Goal: Entertainment & Leisure: Consume media (video, audio)

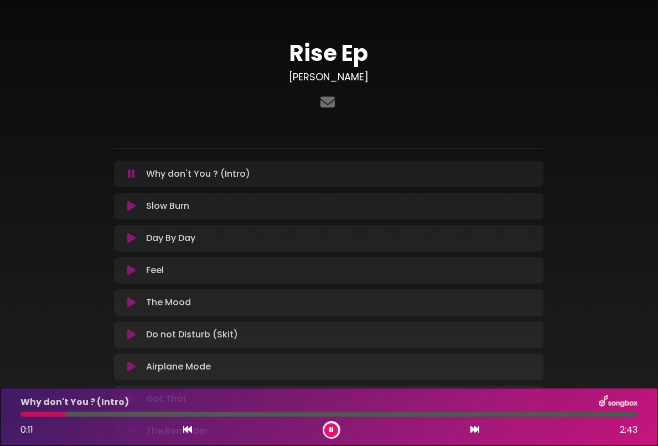
click at [83, 414] on div at bounding box center [328, 413] width 617 height 5
click at [384, 415] on div at bounding box center [328, 413] width 617 height 5
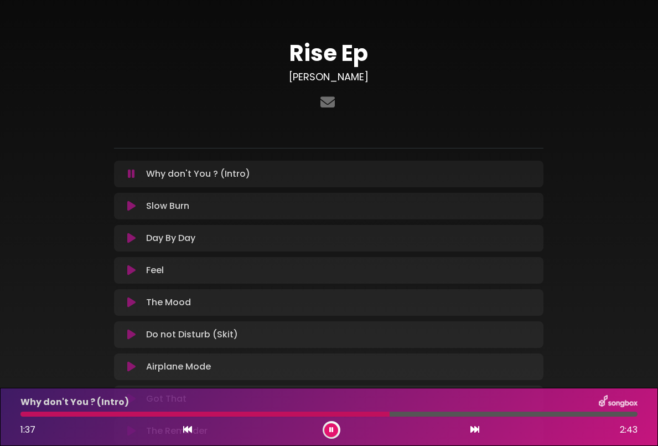
click at [448, 413] on div at bounding box center [328, 413] width 617 height 5
click at [436, 412] on div at bounding box center [237, 413] width 434 height 5
click at [420, 416] on div at bounding box center [230, 413] width 420 height 5
click at [594, 240] on div "Rise Ep [PERSON_NAME]" at bounding box center [329, 237] width 531 height 449
click at [563, 412] on div at bounding box center [328, 413] width 617 height 5
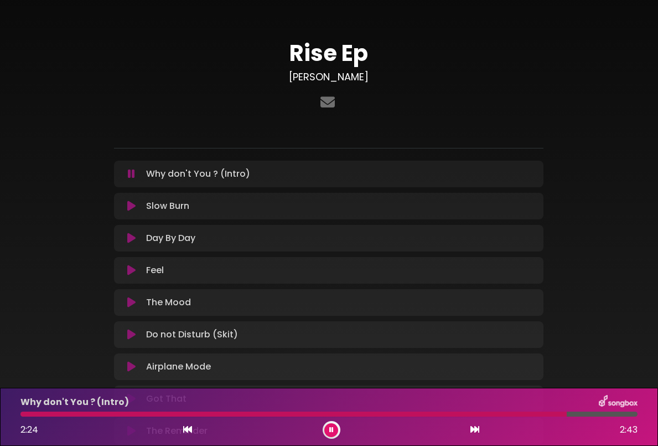
click at [584, 412] on div at bounding box center [328, 413] width 617 height 5
click at [474, 428] on icon at bounding box center [474, 429] width 9 height 9
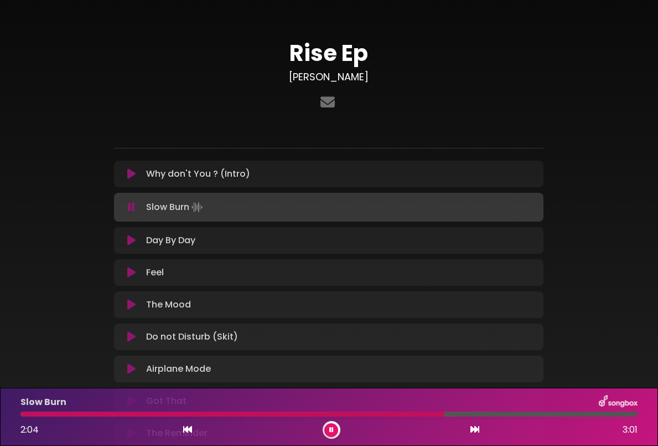
click at [507, 415] on div at bounding box center [328, 413] width 617 height 5
click at [478, 429] on icon at bounding box center [474, 429] width 9 height 9
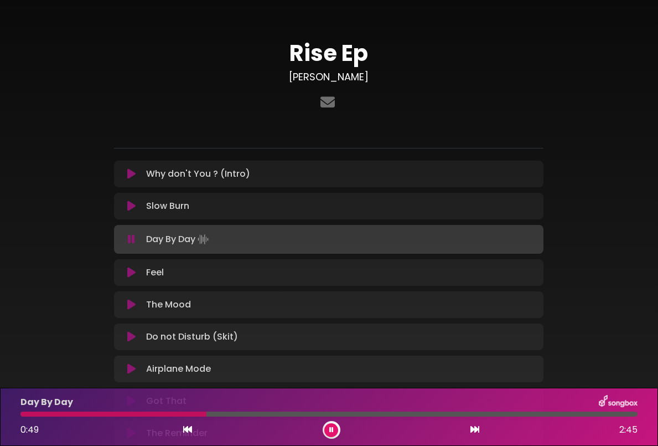
click at [267, 415] on div at bounding box center [328, 413] width 617 height 5
click at [473, 428] on icon at bounding box center [474, 429] width 9 height 9
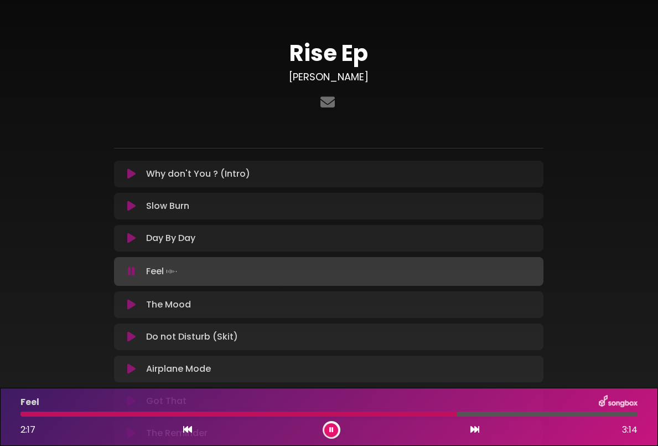
click at [475, 430] on icon at bounding box center [474, 429] width 9 height 9
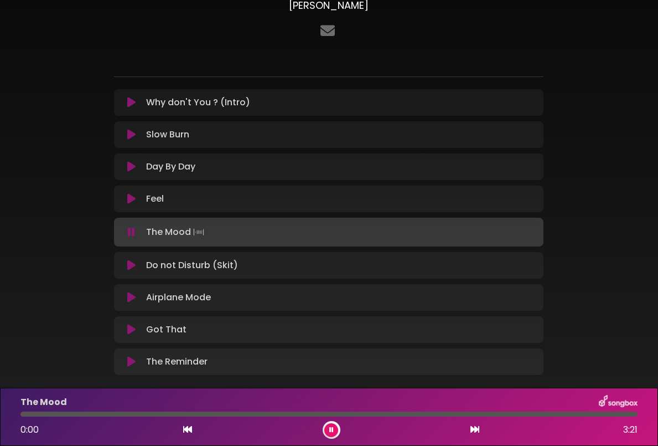
scroll to position [129, 0]
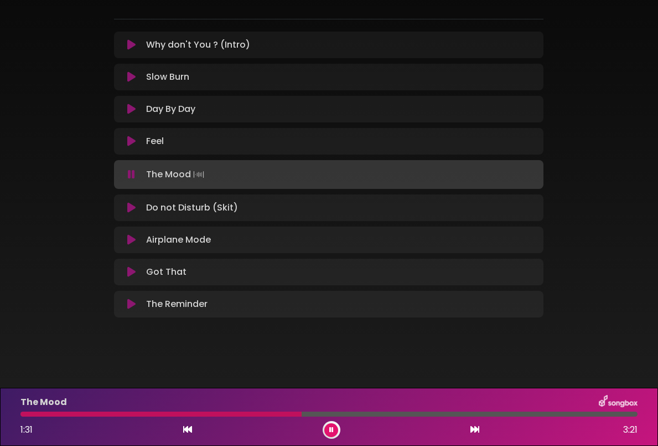
click at [470, 422] on button at bounding box center [475, 429] width 10 height 14
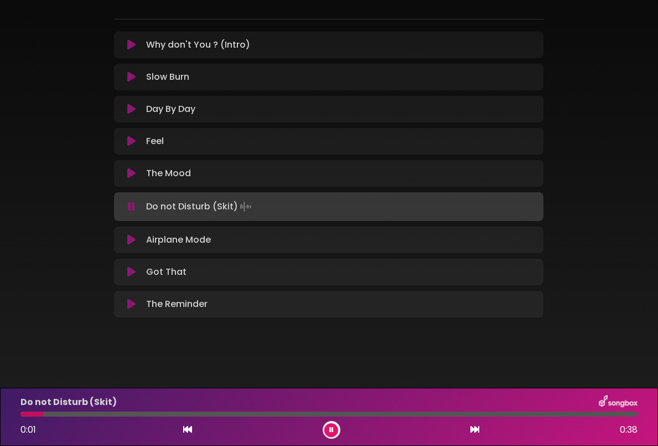
scroll to position [127, 0]
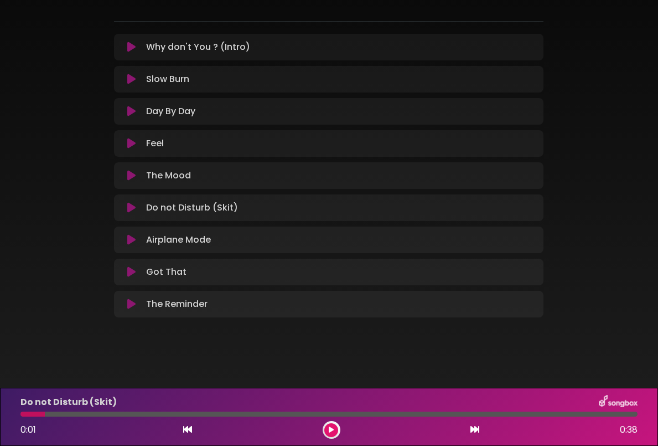
click at [470, 422] on button at bounding box center [475, 429] width 10 height 14
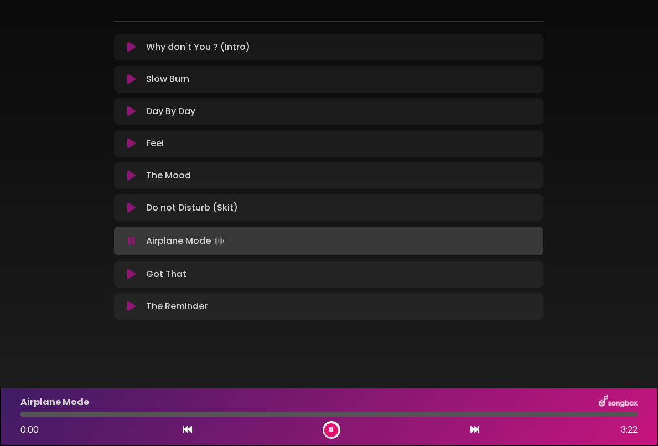
scroll to position [129, 0]
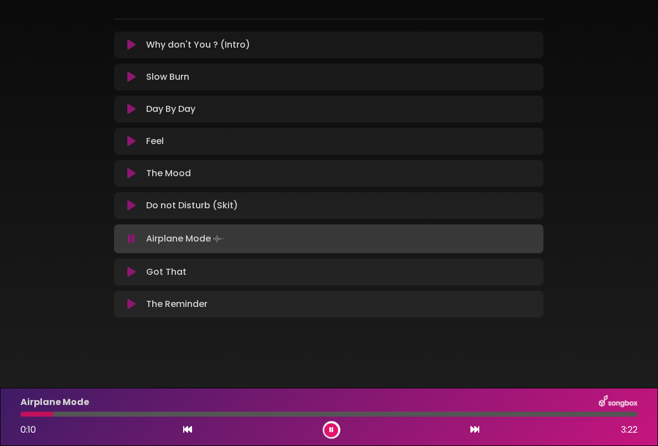
click at [130, 169] on icon at bounding box center [131, 173] width 8 height 11
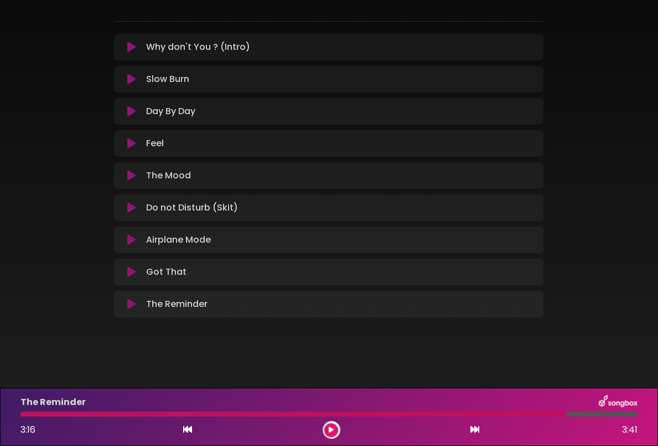
scroll to position [127, 0]
